Goal: Find specific page/section: Find specific page/section

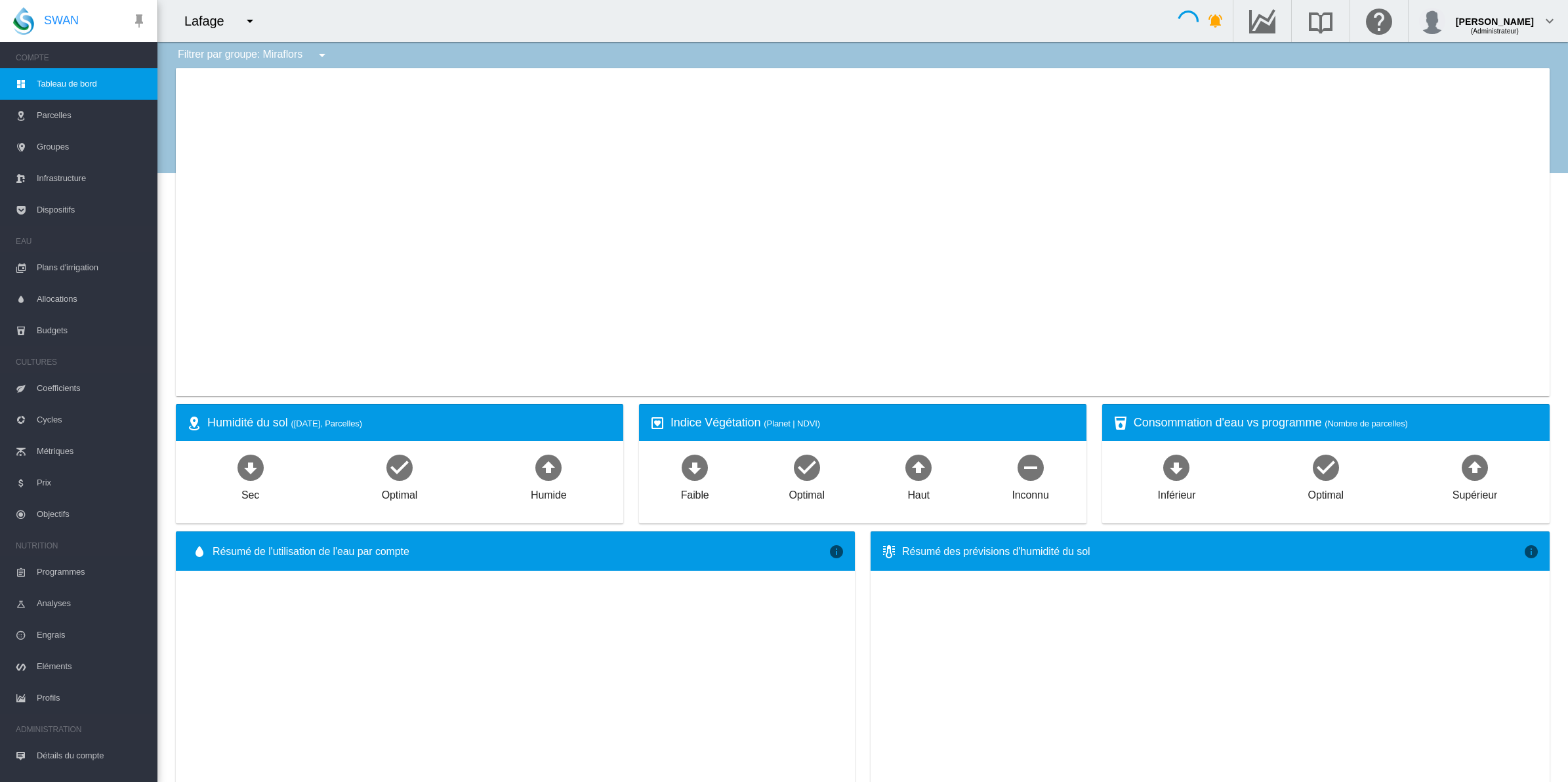
type input "**********"
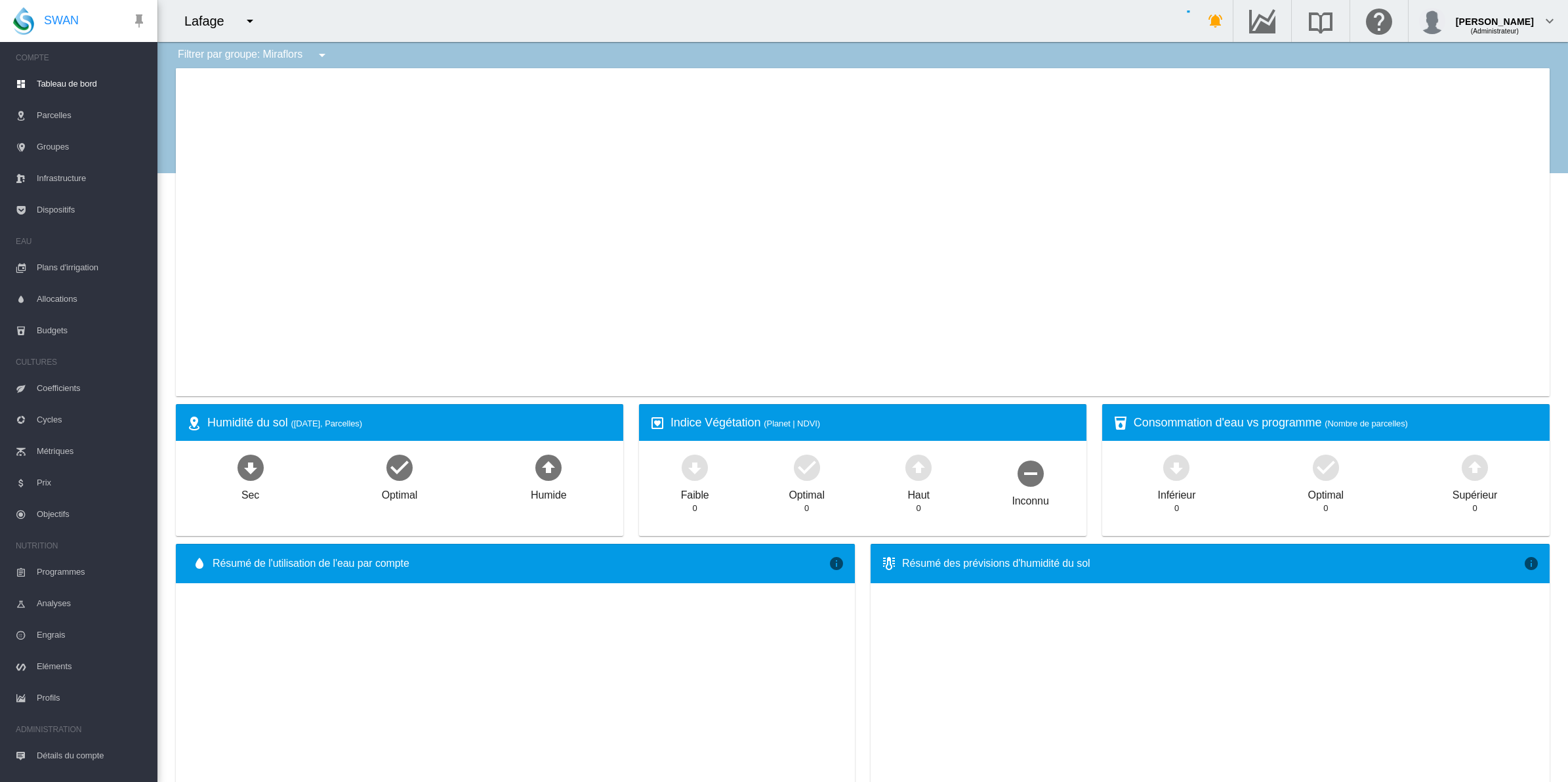
type input "**********"
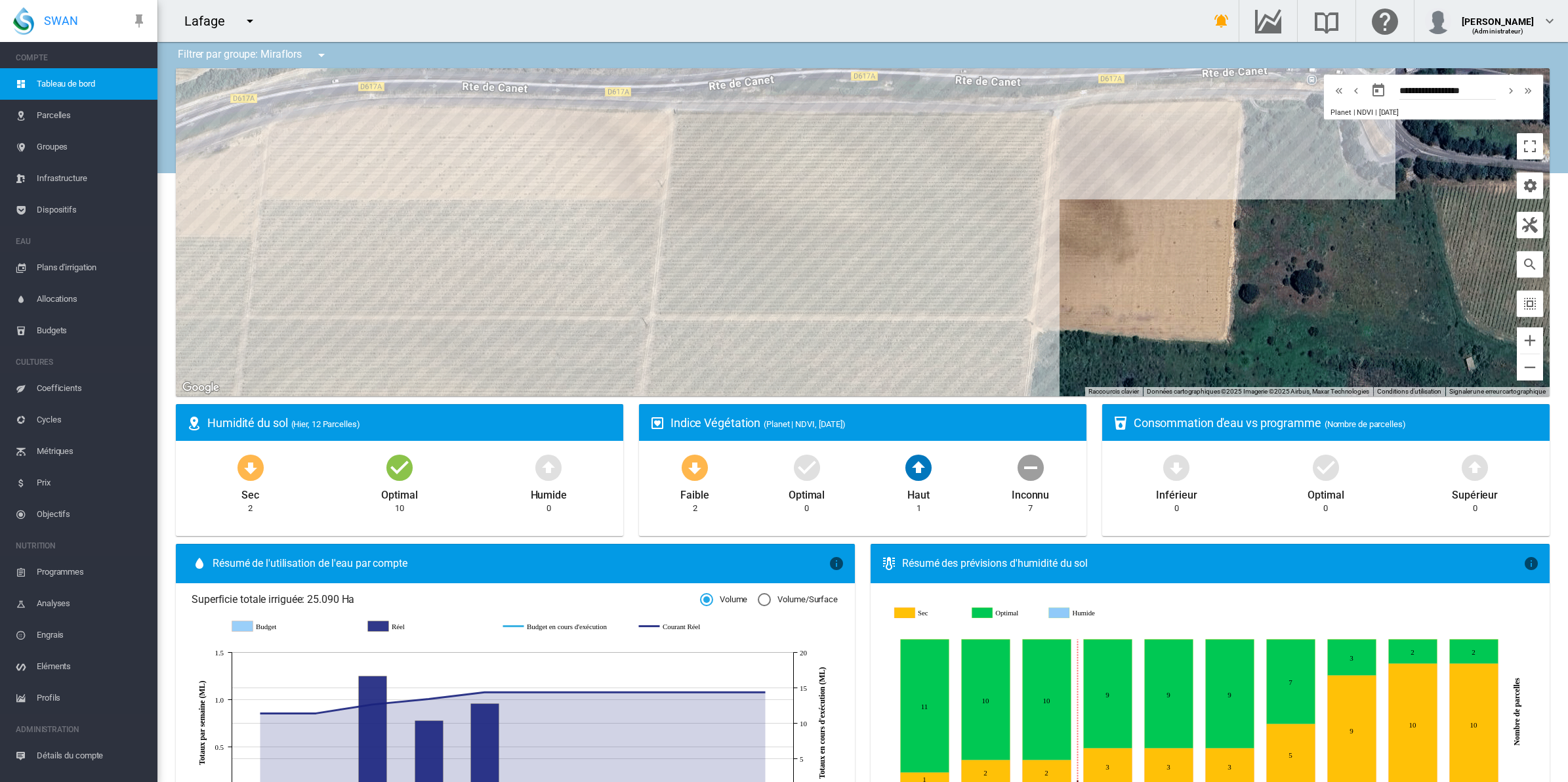
click at [326, 57] on md-icon "icon-menu-down" at bounding box center [321, 55] width 16 height 16
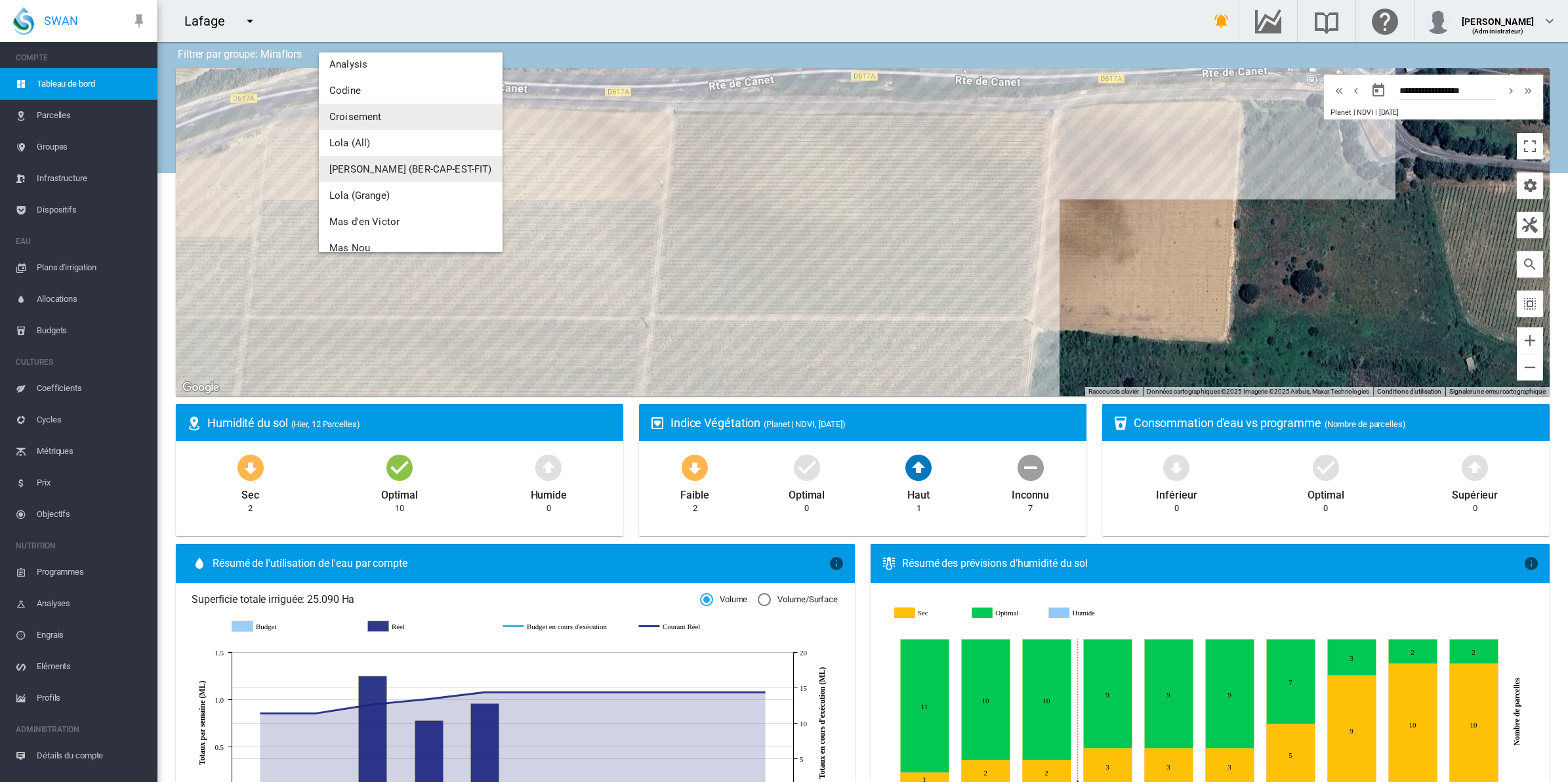
scroll to position [82, 0]
click at [384, 197] on span "Mas d'en Victor" at bounding box center [364, 198] width 70 height 11
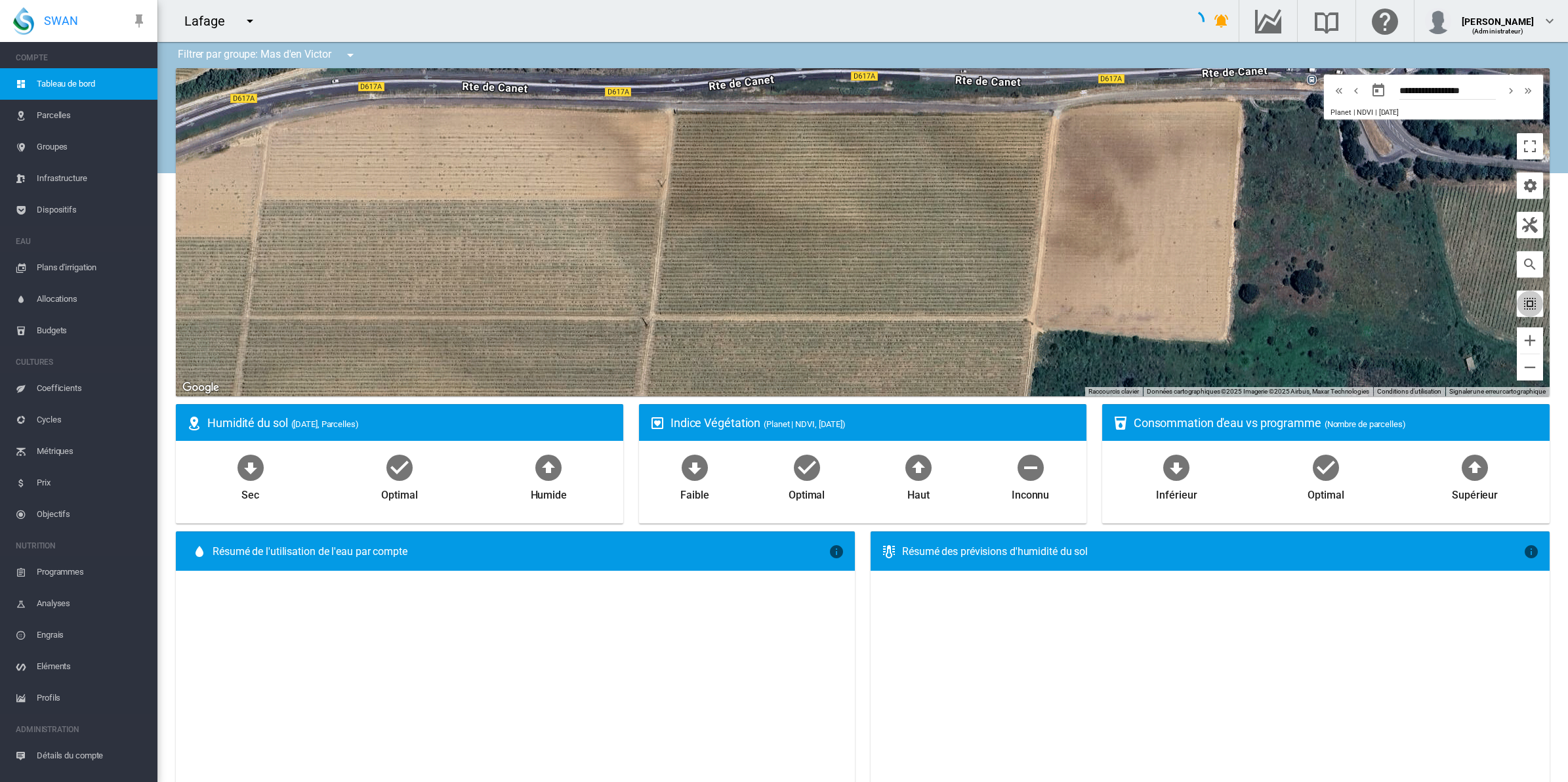
click at [1521, 303] on md-icon "icon-select-all" at bounding box center [1529, 303] width 16 height 16
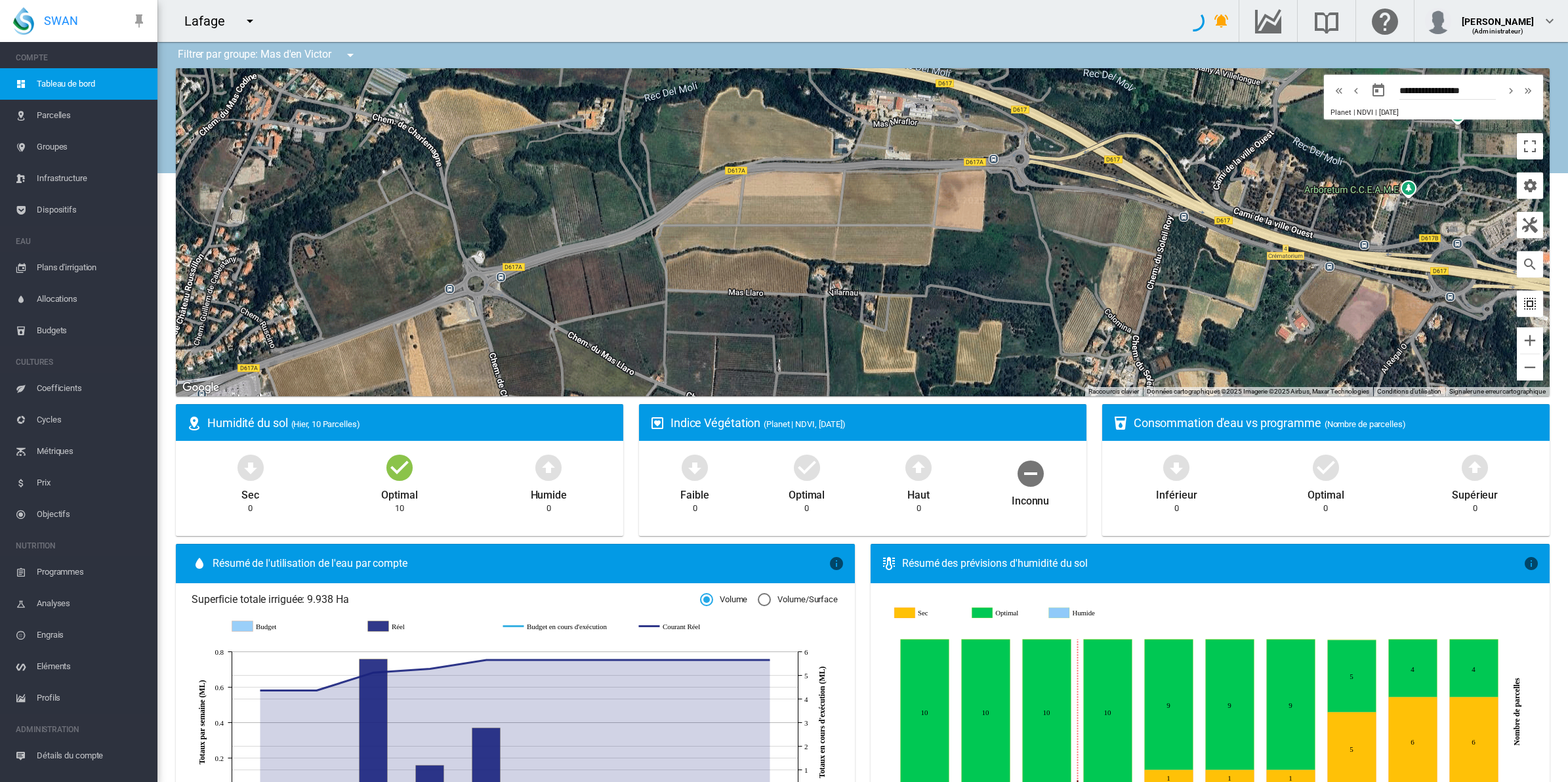
click at [1521, 307] on md-icon "icon-select-all" at bounding box center [1529, 303] width 16 height 16
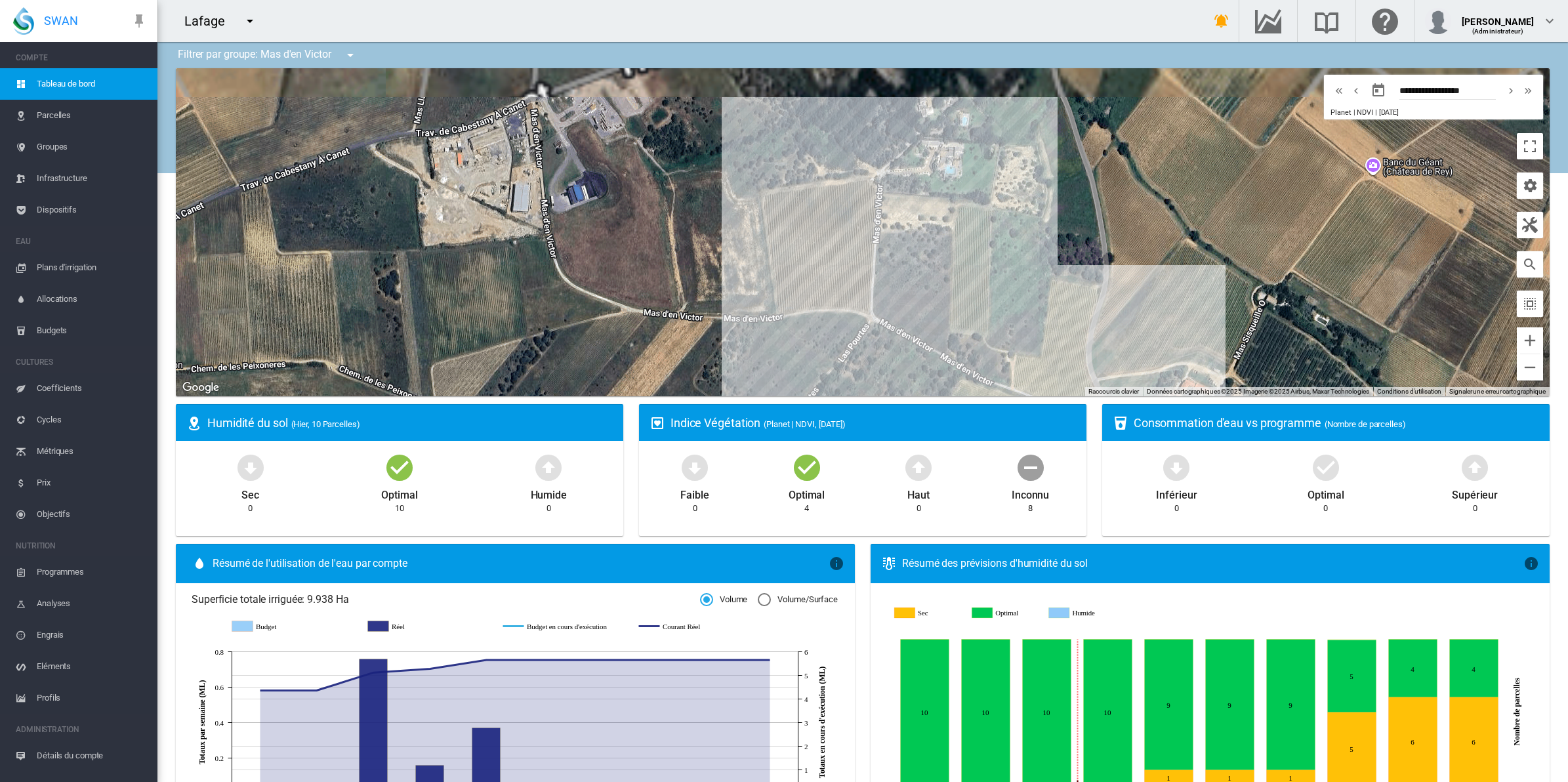
drag, startPoint x: 830, startPoint y: 197, endPoint x: 781, endPoint y: 376, distance: 185.6
click at [781, 376] on div at bounding box center [862, 232] width 1373 height 328
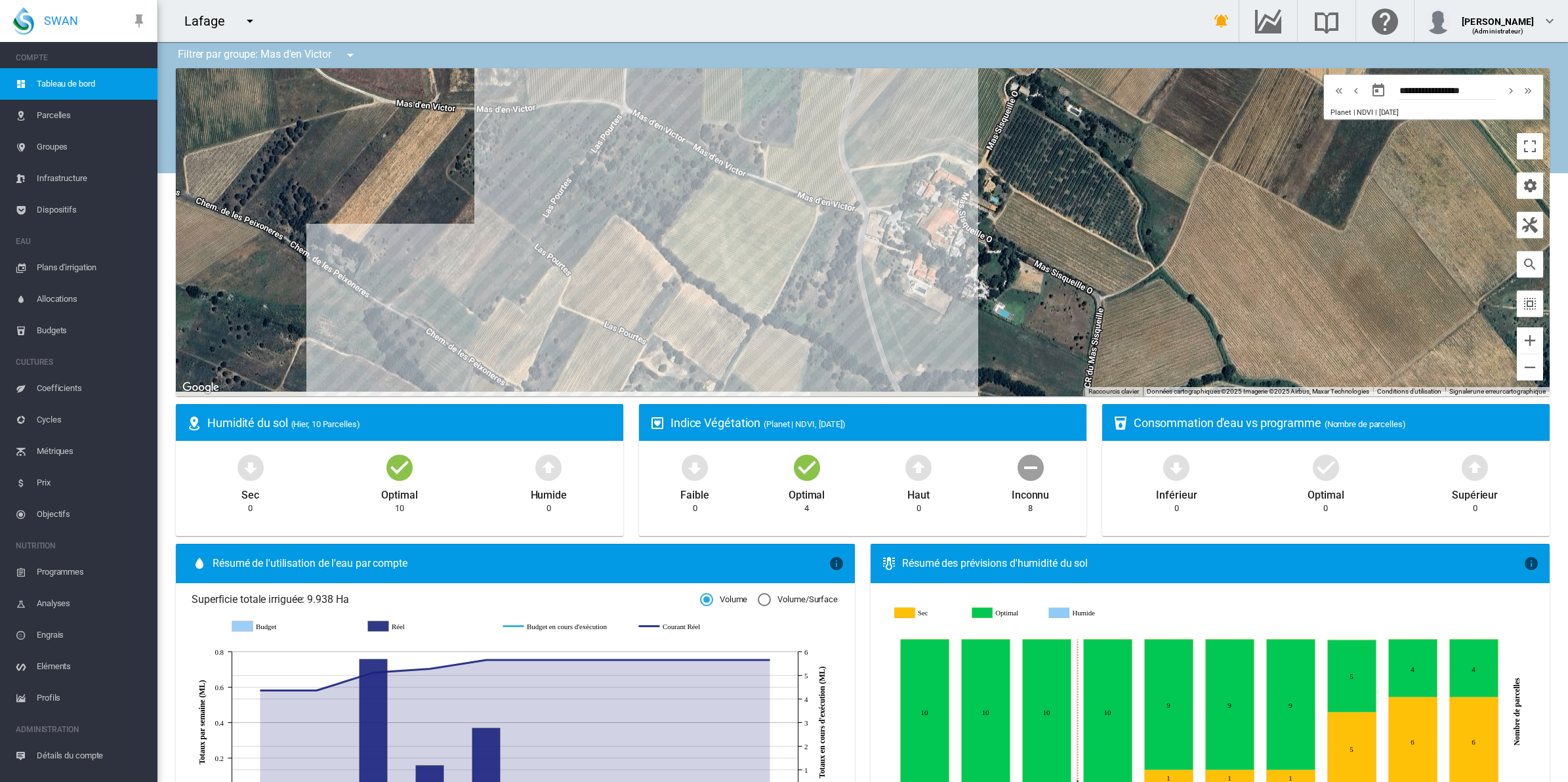
drag, startPoint x: 829, startPoint y: 355, endPoint x: 583, endPoint y: 150, distance: 320.2
click at [583, 150] on div at bounding box center [862, 232] width 1373 height 328
